Goal: Task Accomplishment & Management: Manage account settings

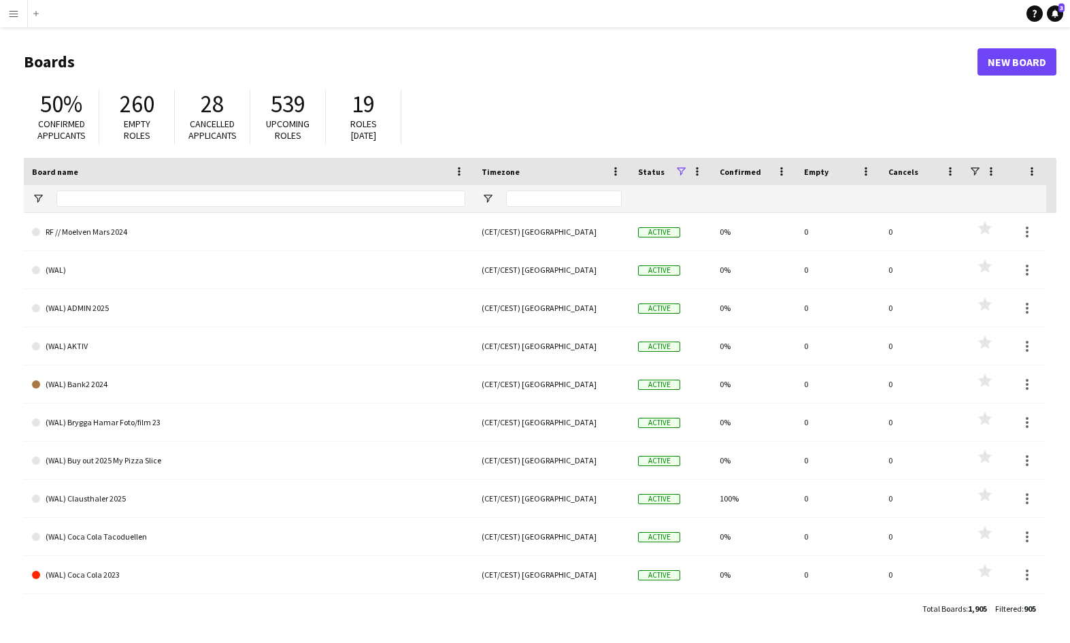
click at [17, 15] on app-icon "Menu" at bounding box center [13, 13] width 11 height 11
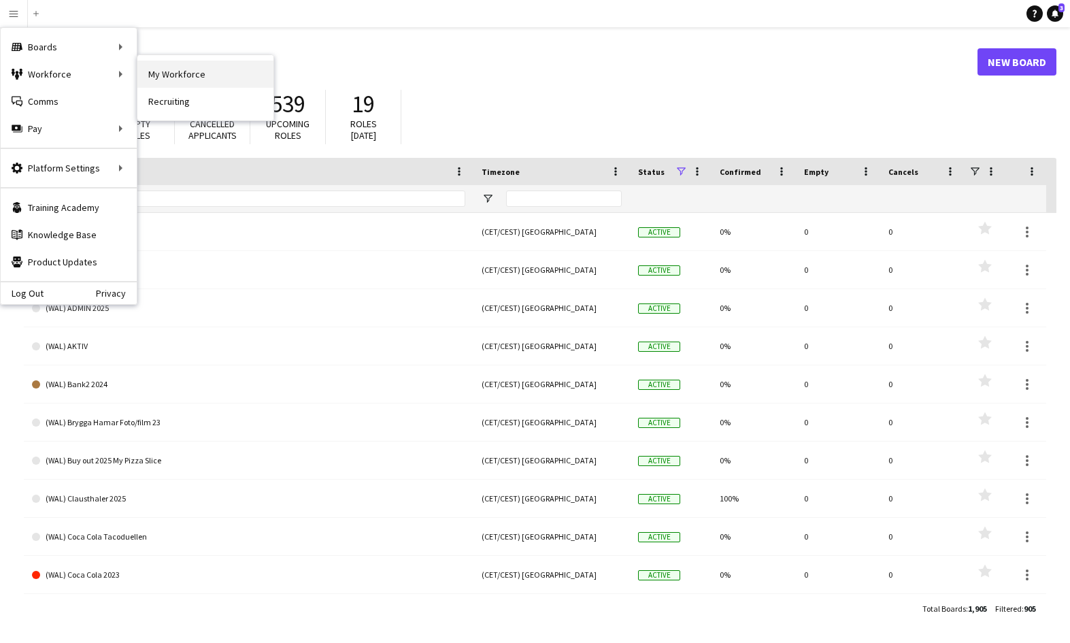
click at [161, 70] on link "My Workforce" at bounding box center [205, 74] width 136 height 27
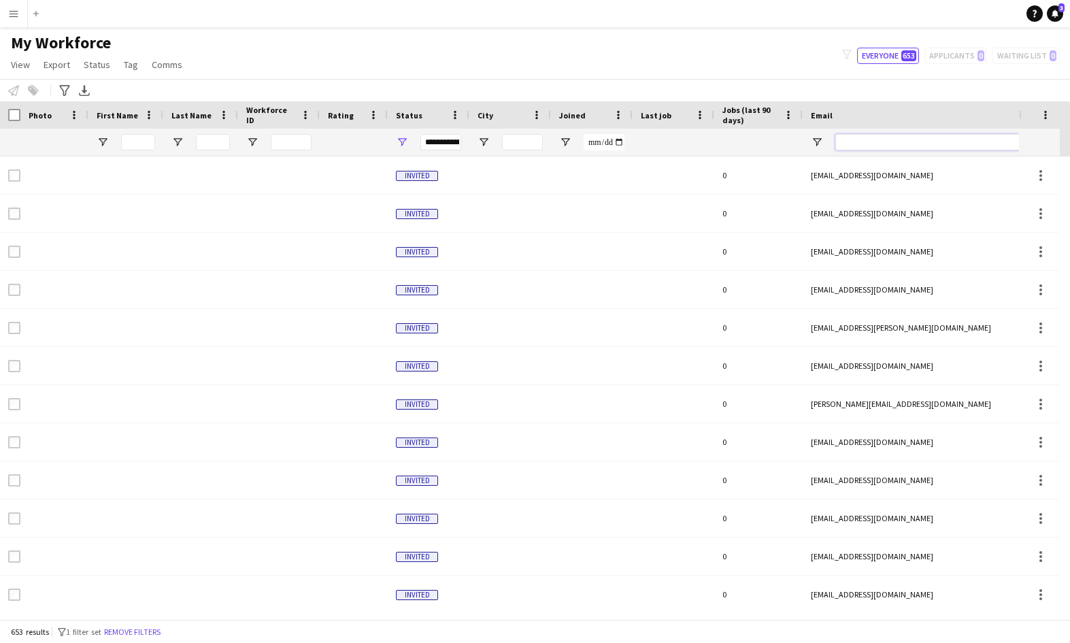
click at [881, 142] on input "Email Filter Input" at bounding box center [950, 142] width 231 height 16
type input "******"
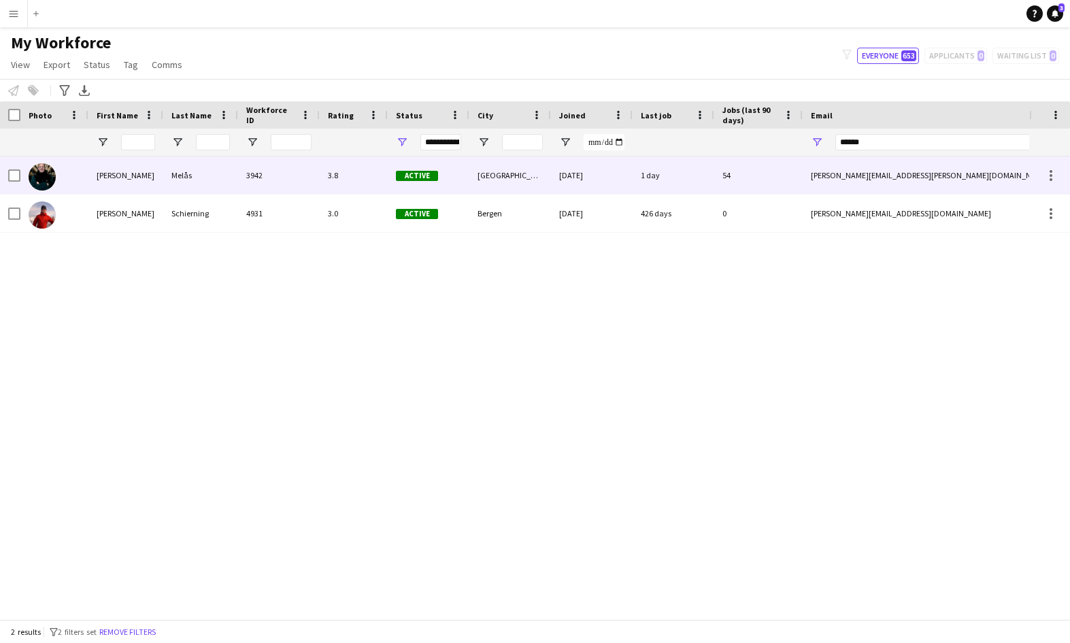
click at [865, 177] on div "[PERSON_NAME][EMAIL_ADDRESS][PERSON_NAME][DOMAIN_NAME]" at bounding box center [938, 174] width 272 height 37
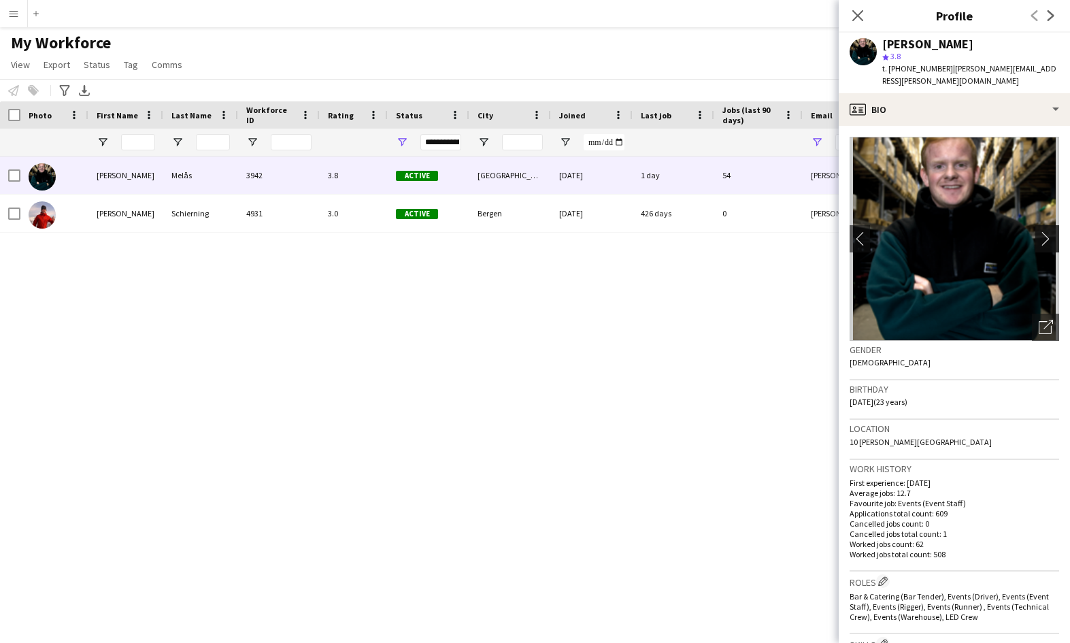
click at [1038, 233] on app-icon "chevron-right" at bounding box center [1048, 238] width 21 height 14
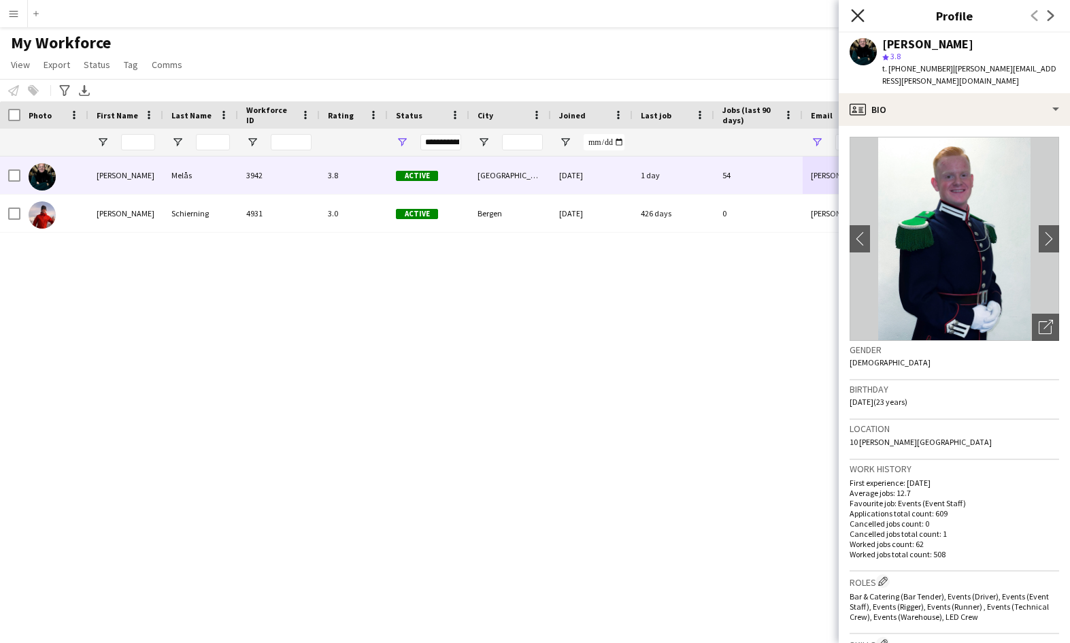
click at [859, 13] on icon at bounding box center [857, 15] width 13 height 13
